Goal: Download file/media

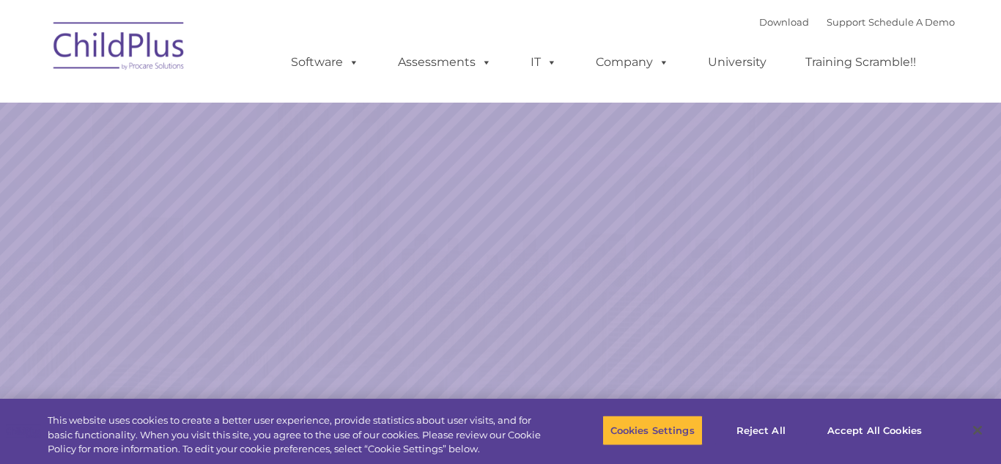
select select "MEDIUM"
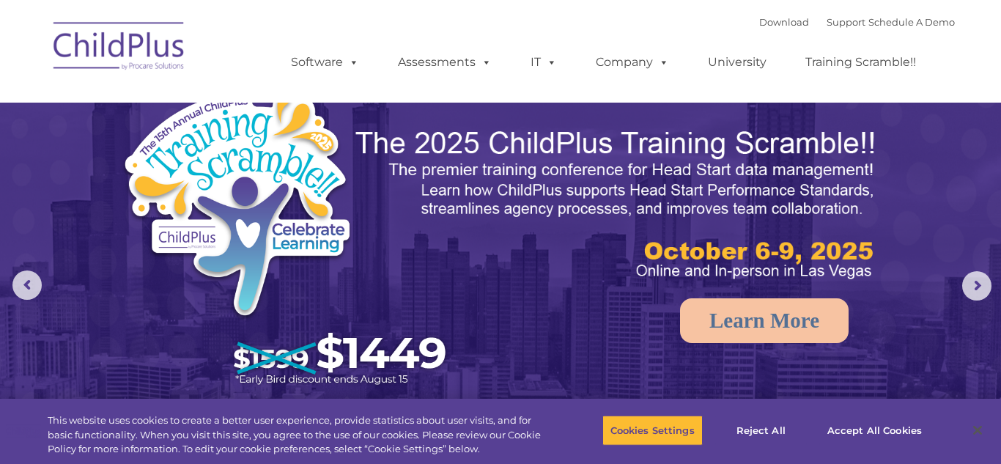
click at [862, 372] on img at bounding box center [500, 315] width 1001 height 630
click at [784, 26] on link "Download" at bounding box center [784, 22] width 50 height 12
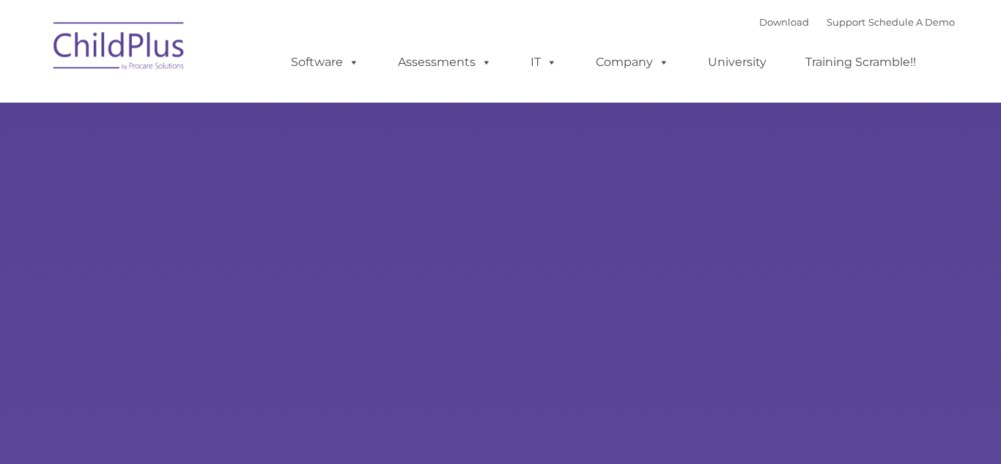
type input ""
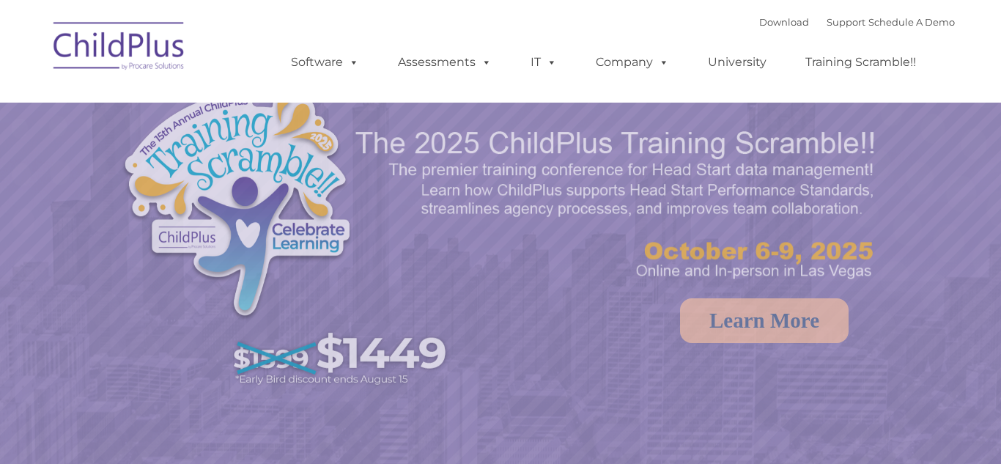
select select "MEDIUM"
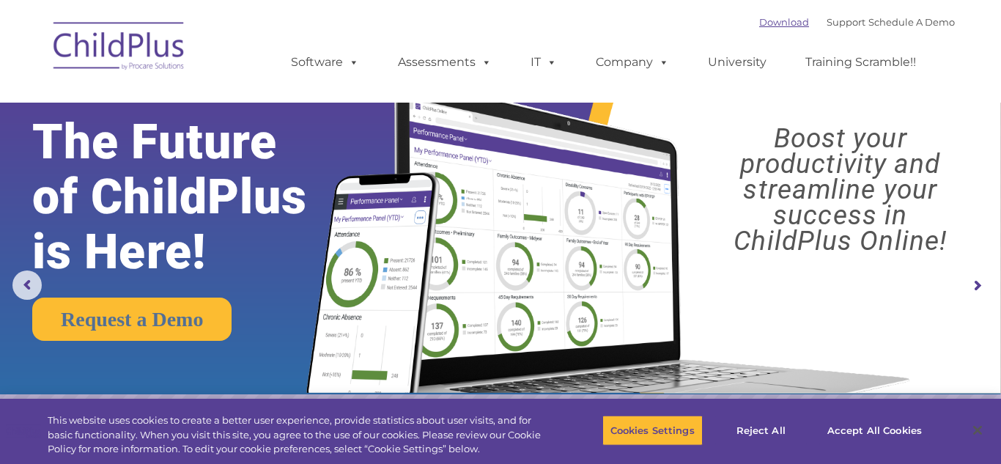
click at [780, 23] on link "Download" at bounding box center [784, 22] width 50 height 12
